Goal: Go to known website: Access a specific website the user already knows

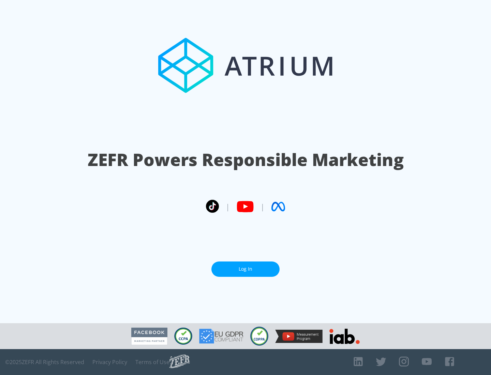
click at [246, 269] on link "Log In" at bounding box center [246, 269] width 68 height 15
